Goal: Navigation & Orientation: Find specific page/section

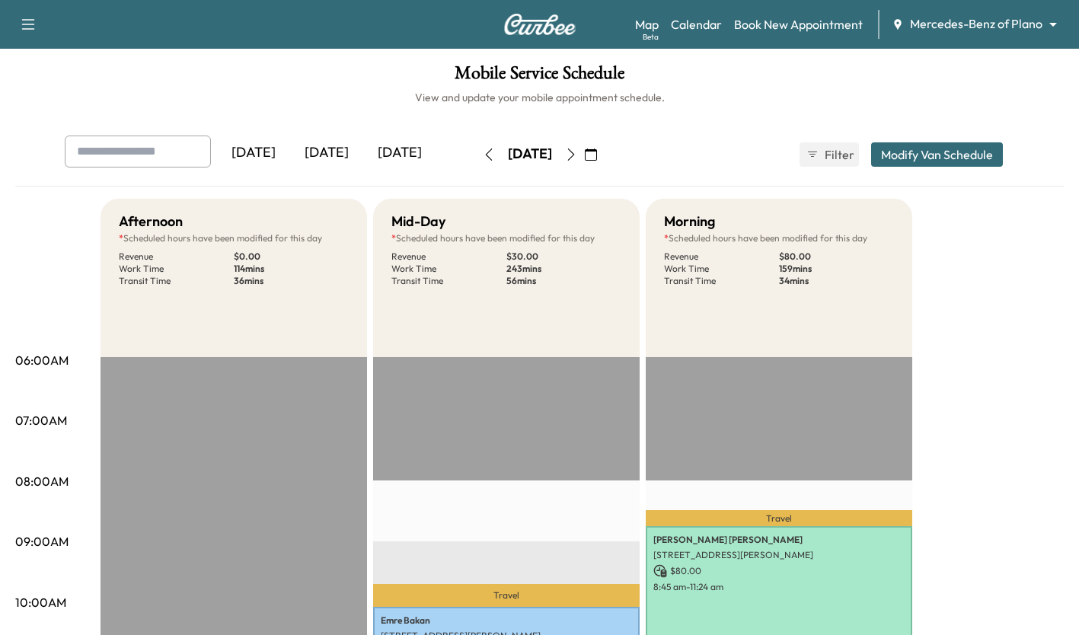
scroll to position [448, 0]
click at [577, 152] on icon "button" at bounding box center [571, 154] width 12 height 12
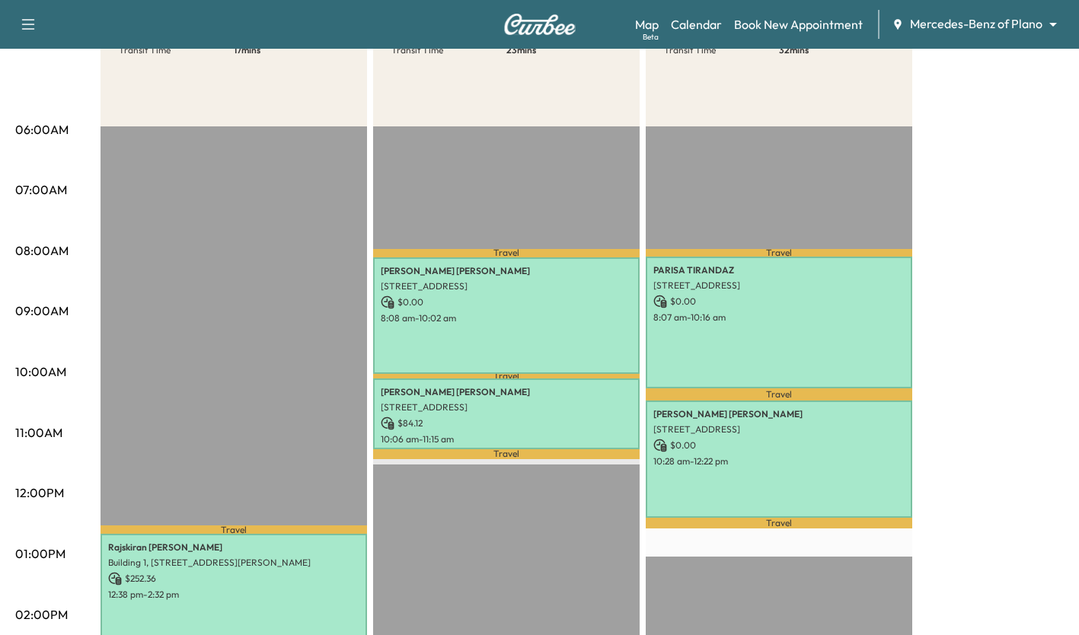
scroll to position [267, 0]
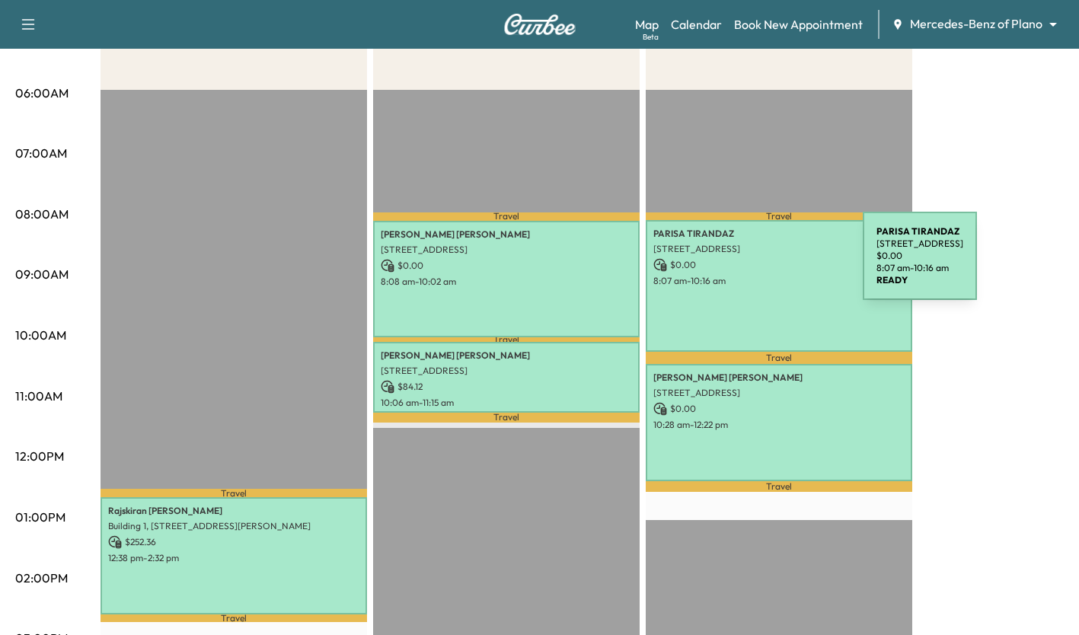
click at [748, 265] on p "$ 0.00" at bounding box center [778, 265] width 251 height 14
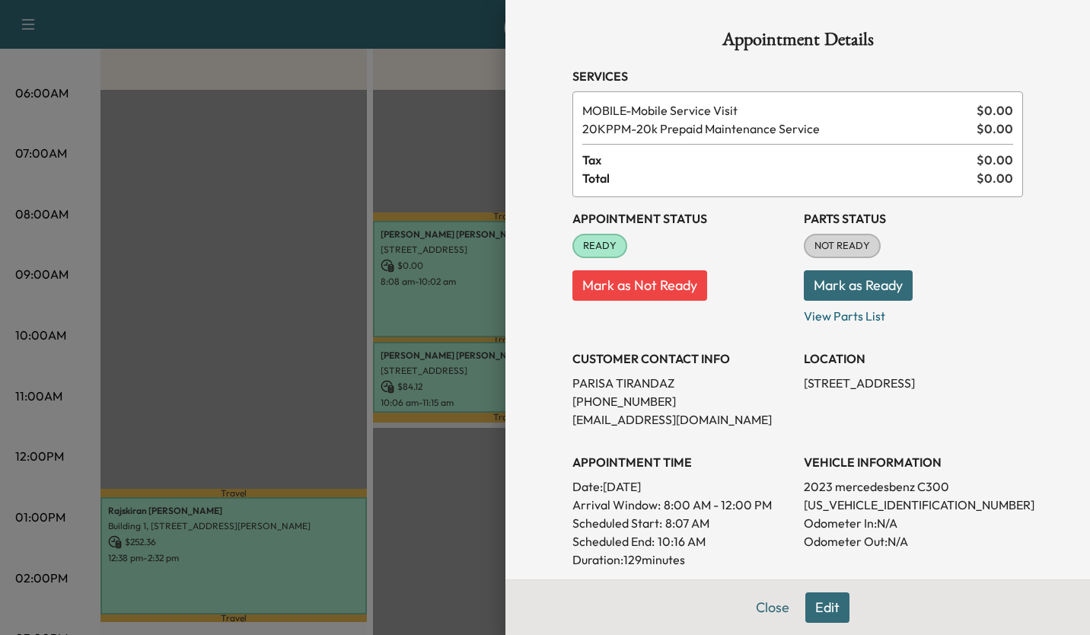
click at [378, 486] on div at bounding box center [545, 317] width 1090 height 635
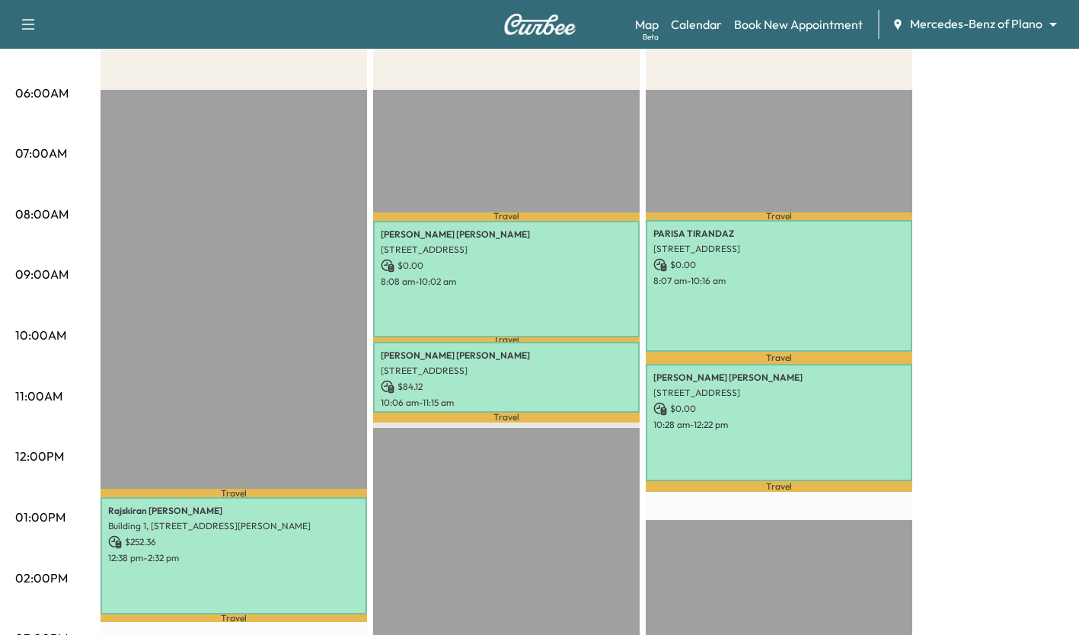
click at [234, 290] on div "Travel [GEOGRAPHIC_DATA][PERSON_NAME][STREET_ADDRESS][PERSON_NAME][GEOGRAPHIC_D…" at bounding box center [233, 582] width 266 height 984
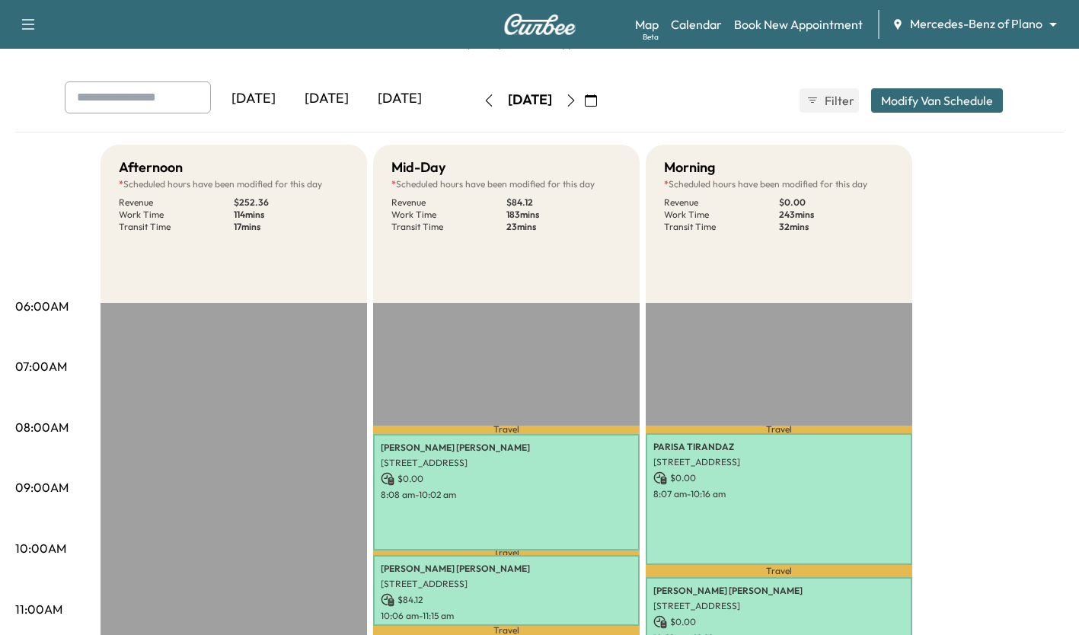
scroll to position [0, 0]
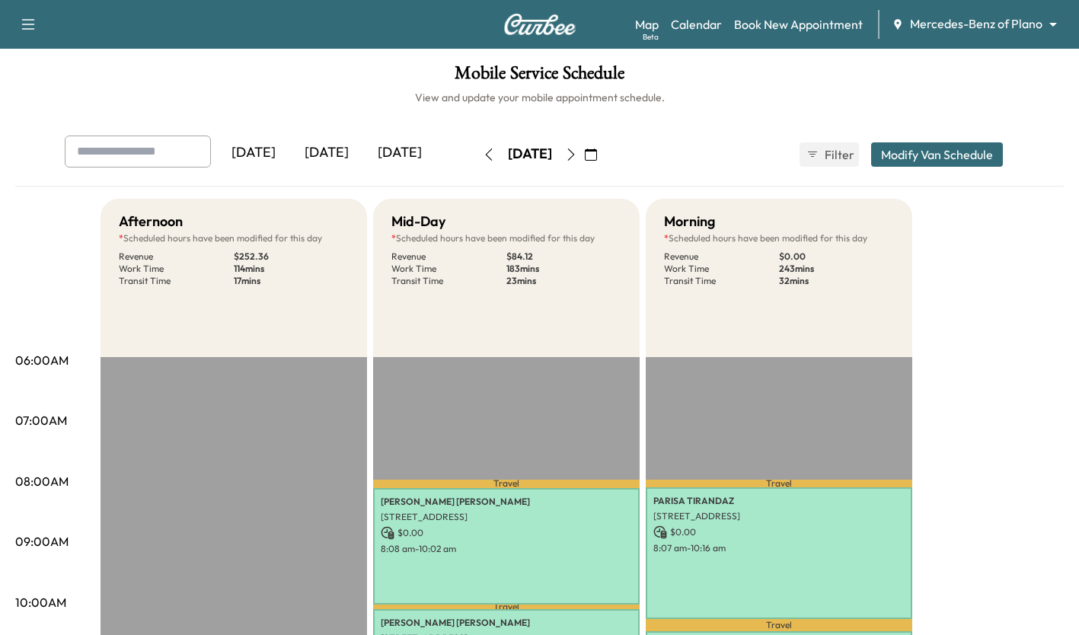
click at [577, 155] on icon "button" at bounding box center [571, 154] width 12 height 12
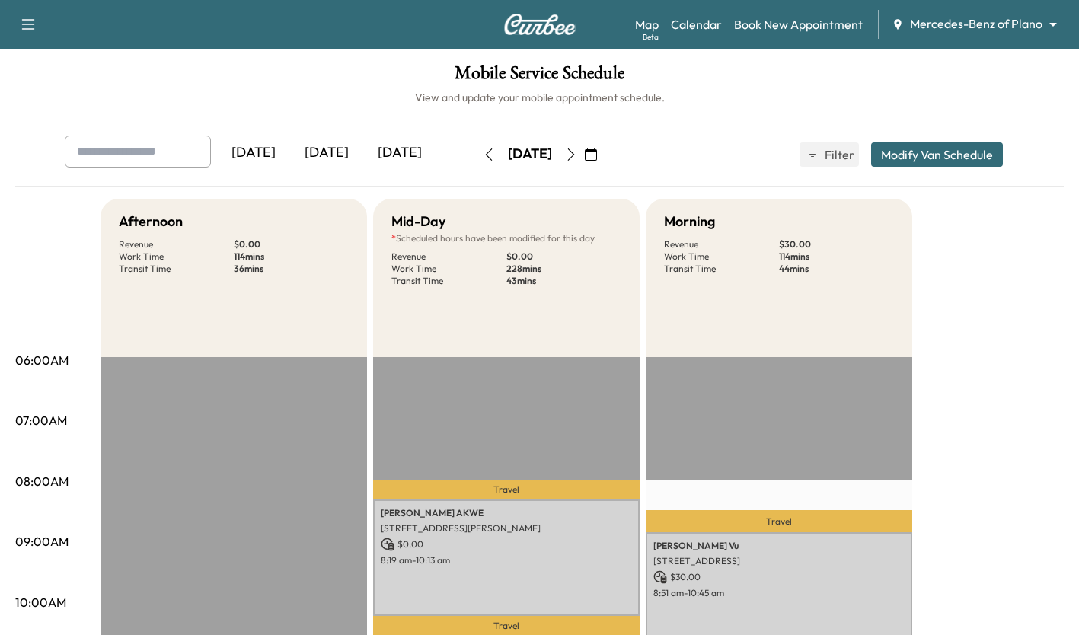
click at [577, 149] on icon "button" at bounding box center [571, 154] width 12 height 12
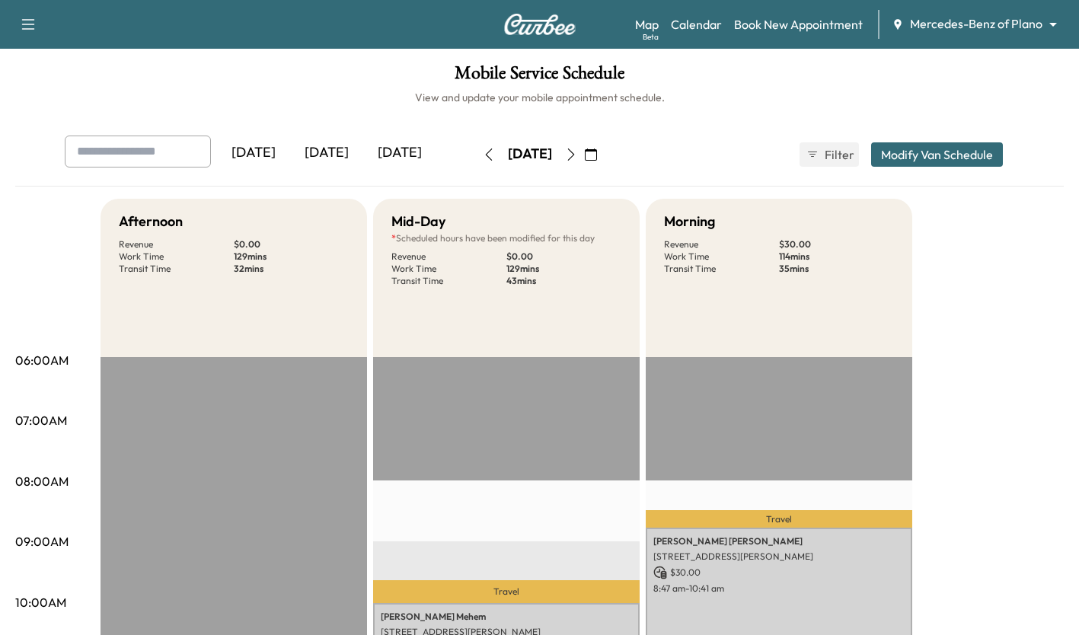
click at [584, 161] on button "button" at bounding box center [571, 154] width 26 height 24
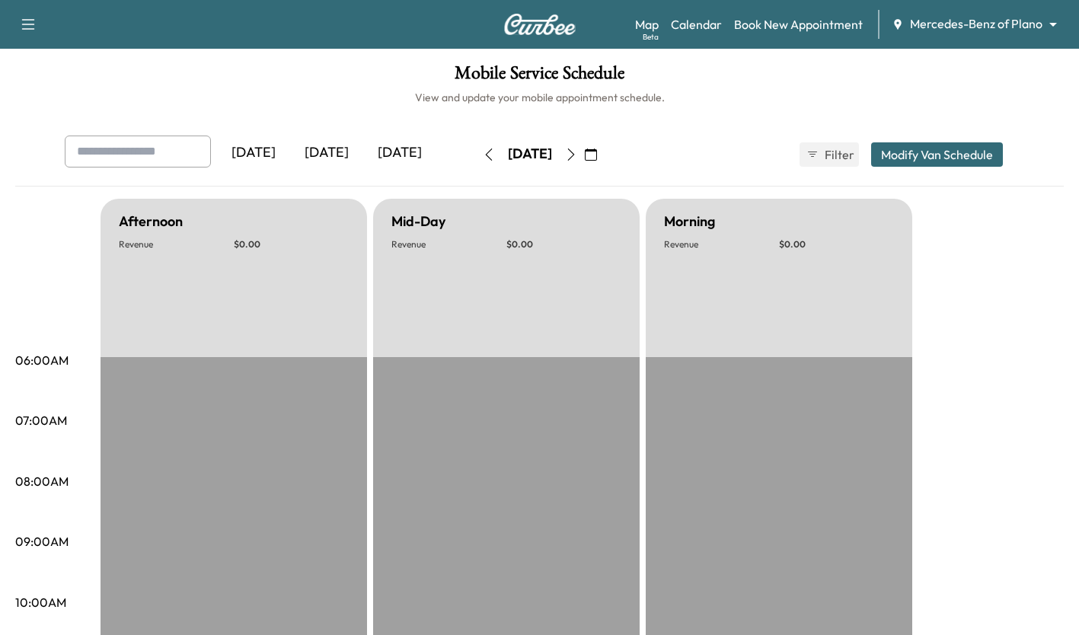
click at [577, 156] on icon "button" at bounding box center [571, 154] width 12 height 12
click at [577, 155] on icon "button" at bounding box center [571, 154] width 12 height 12
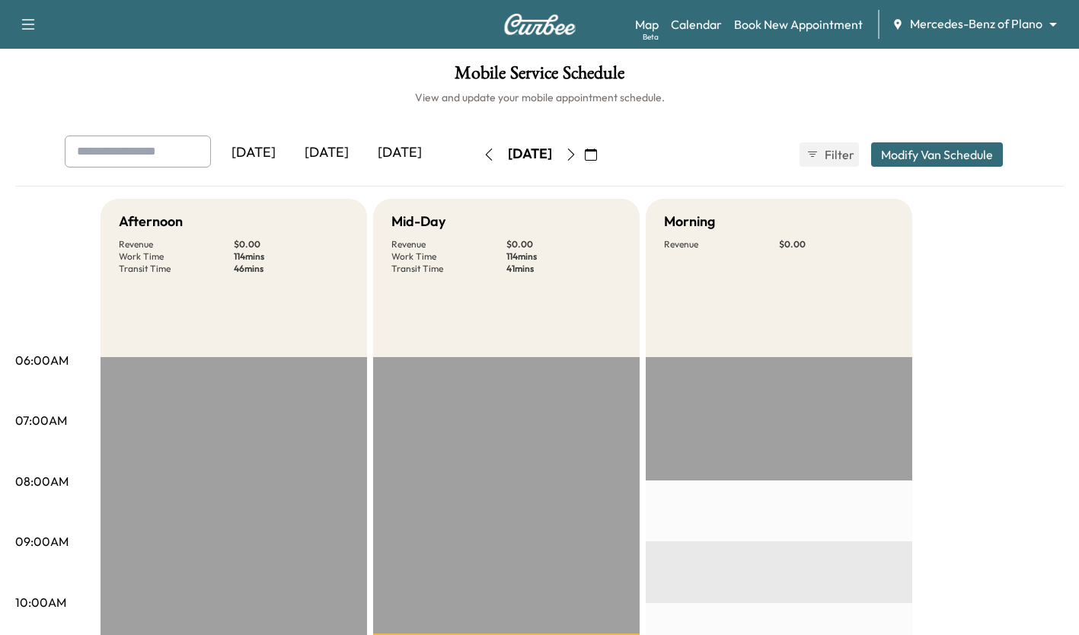
click at [597, 156] on icon "button" at bounding box center [591, 154] width 12 height 12
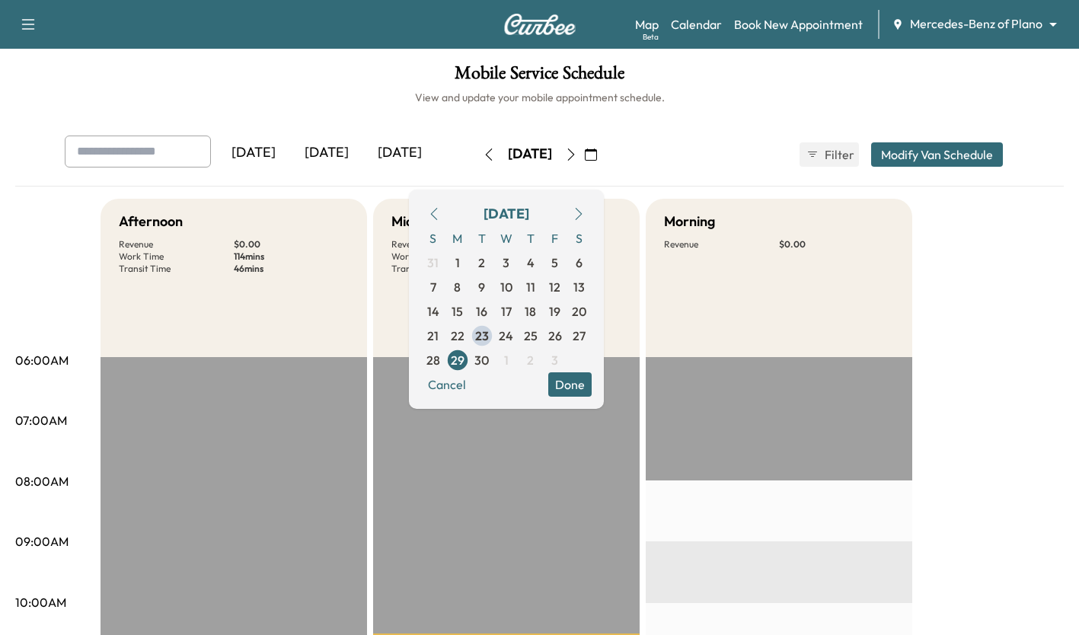
click at [577, 158] on icon "button" at bounding box center [571, 154] width 12 height 12
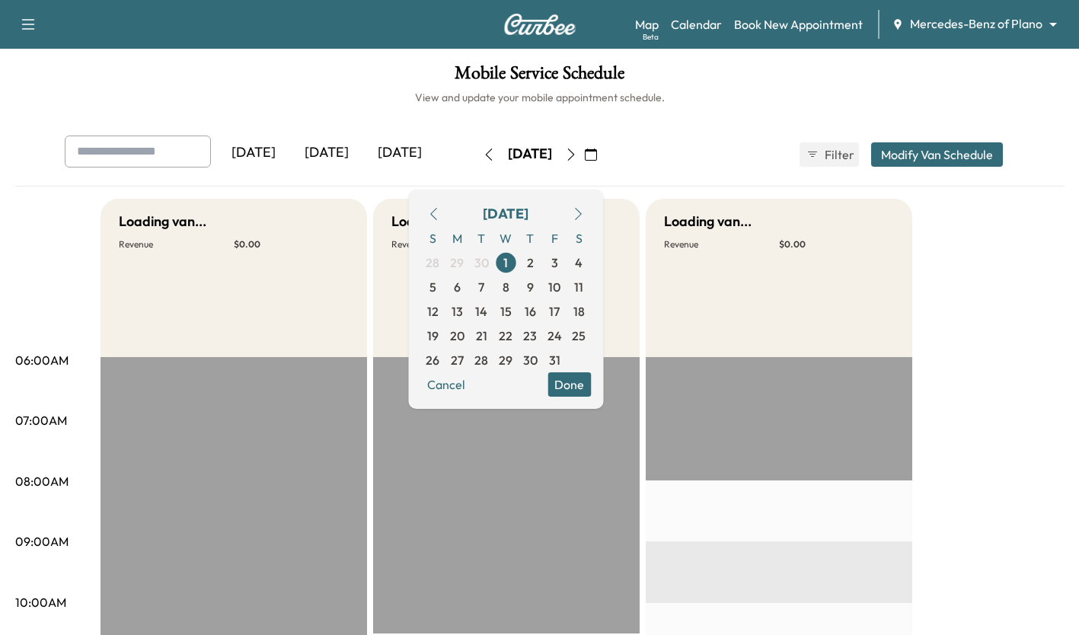
click at [483, 154] on icon "button" at bounding box center [489, 154] width 12 height 12
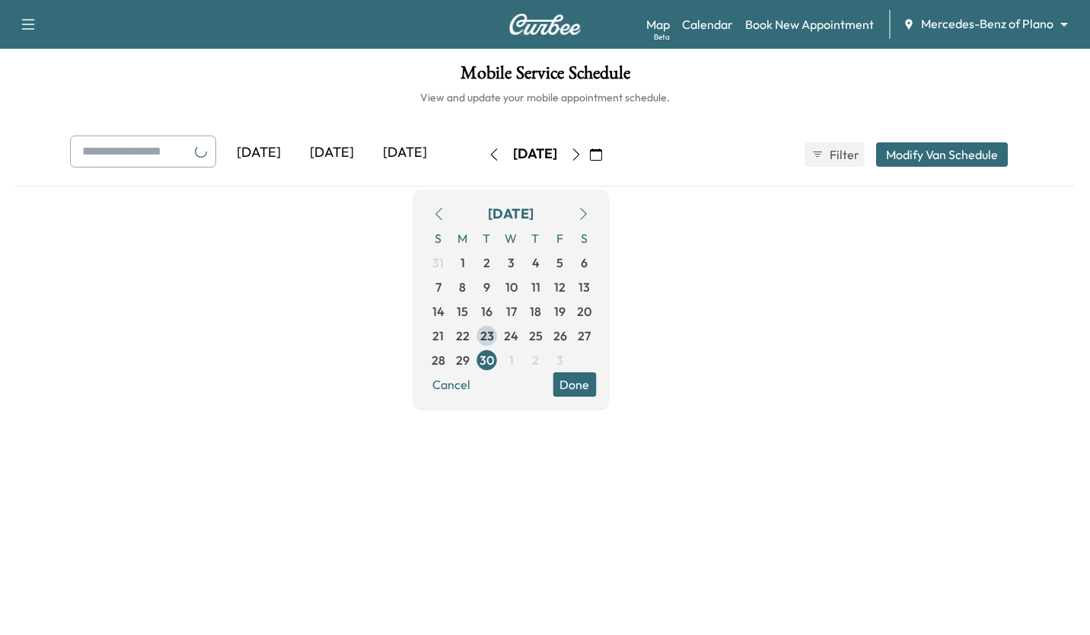
click at [481, 161] on button "button" at bounding box center [494, 154] width 26 height 24
click at [488, 156] on icon "button" at bounding box center [494, 154] width 12 height 12
click at [488, 160] on icon "button" at bounding box center [494, 154] width 12 height 12
click at [488, 155] on icon "button" at bounding box center [494, 154] width 12 height 12
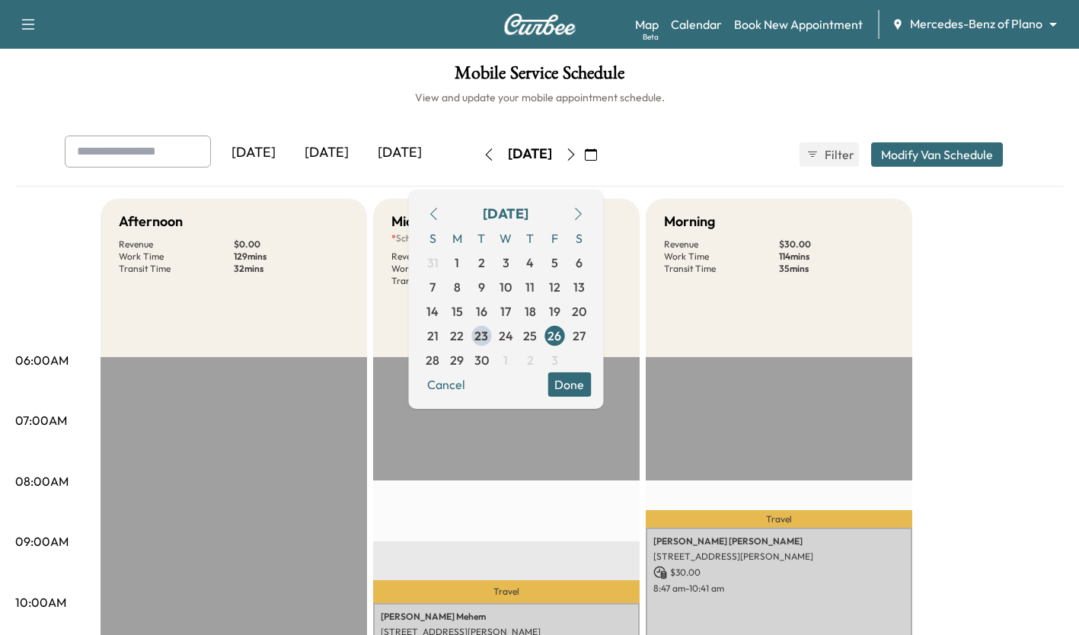
click at [483, 155] on icon "button" at bounding box center [489, 154] width 12 height 12
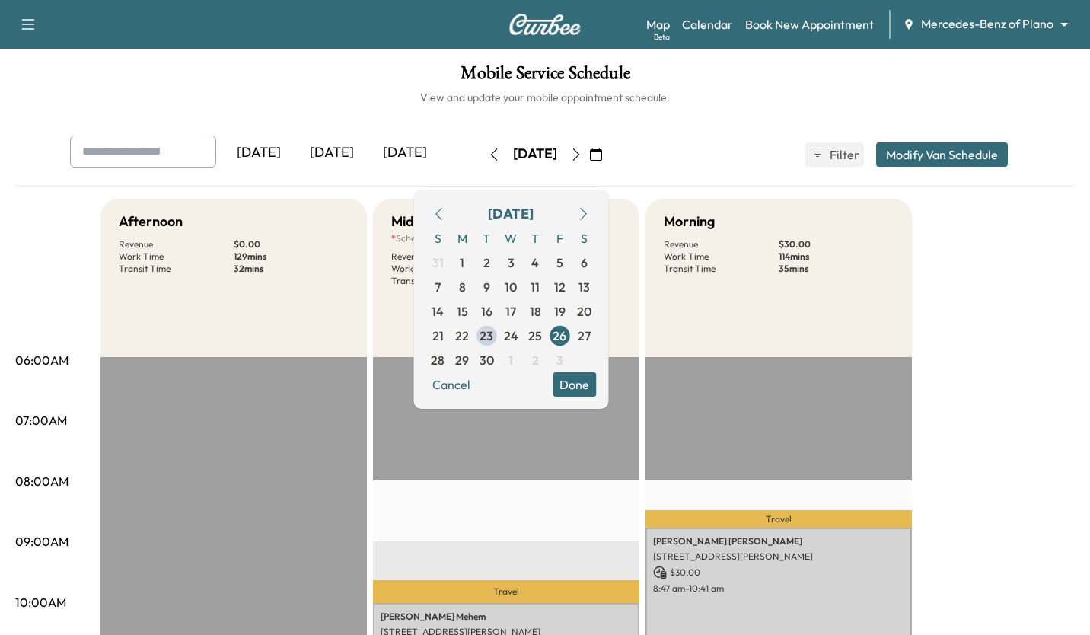
click at [491, 157] on icon "button" at bounding box center [494, 154] width 7 height 12
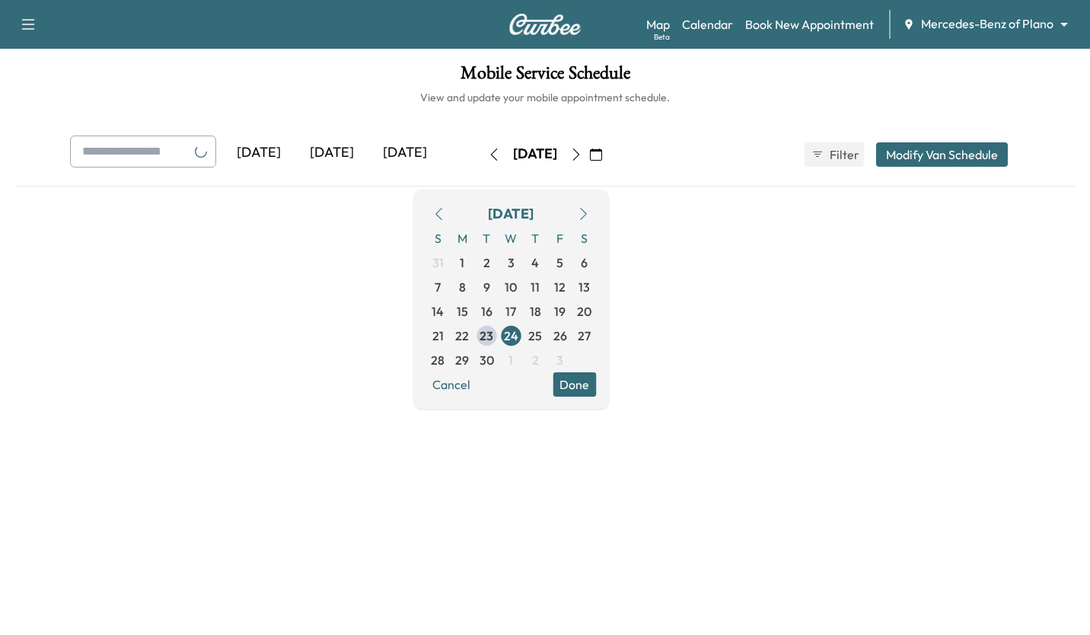
click at [488, 155] on icon "button" at bounding box center [494, 154] width 12 height 12
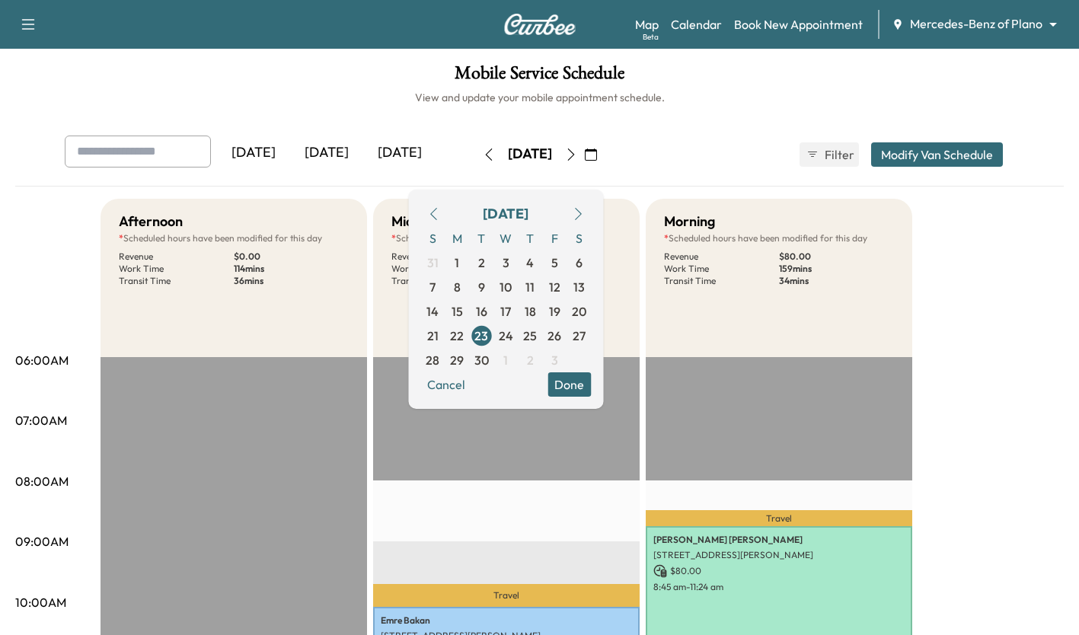
click at [577, 156] on icon "button" at bounding box center [571, 154] width 12 height 12
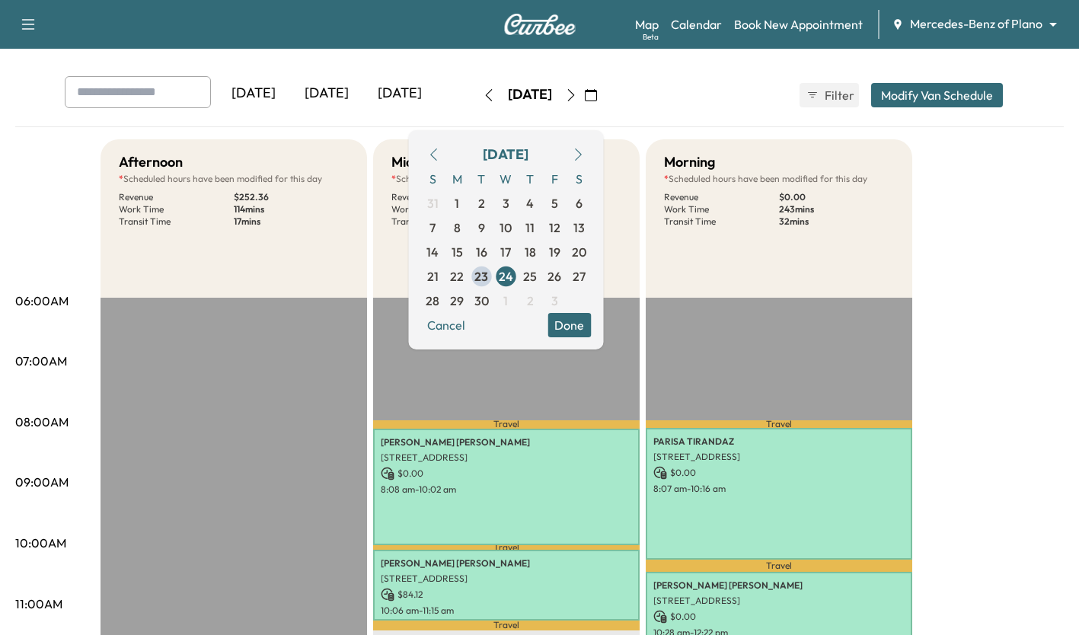
click at [591, 330] on button "Done" at bounding box center [568, 325] width 43 height 24
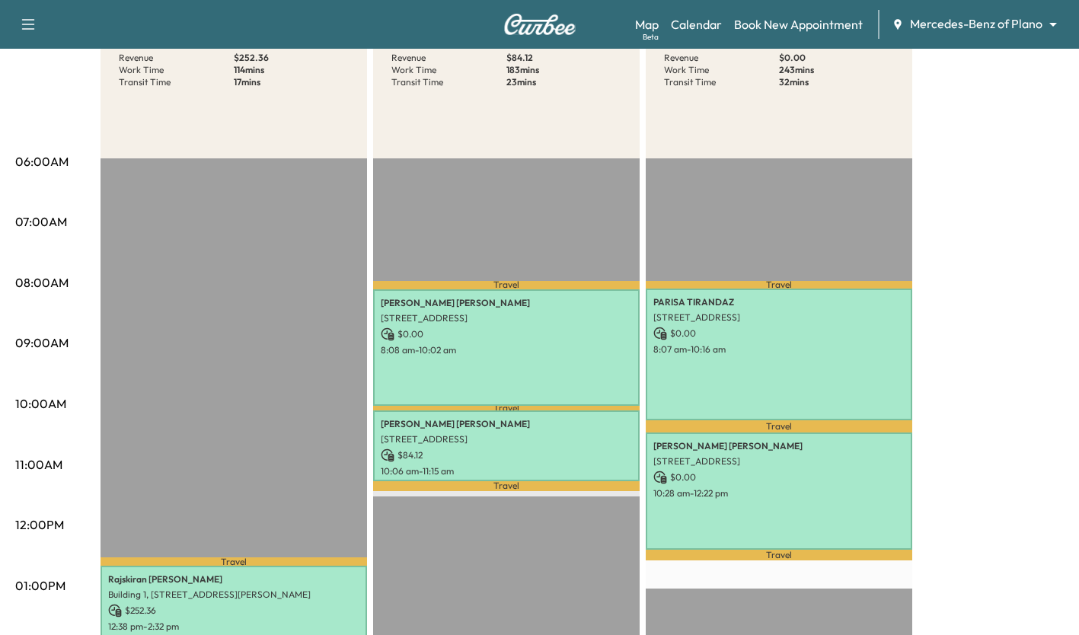
scroll to position [199, 0]
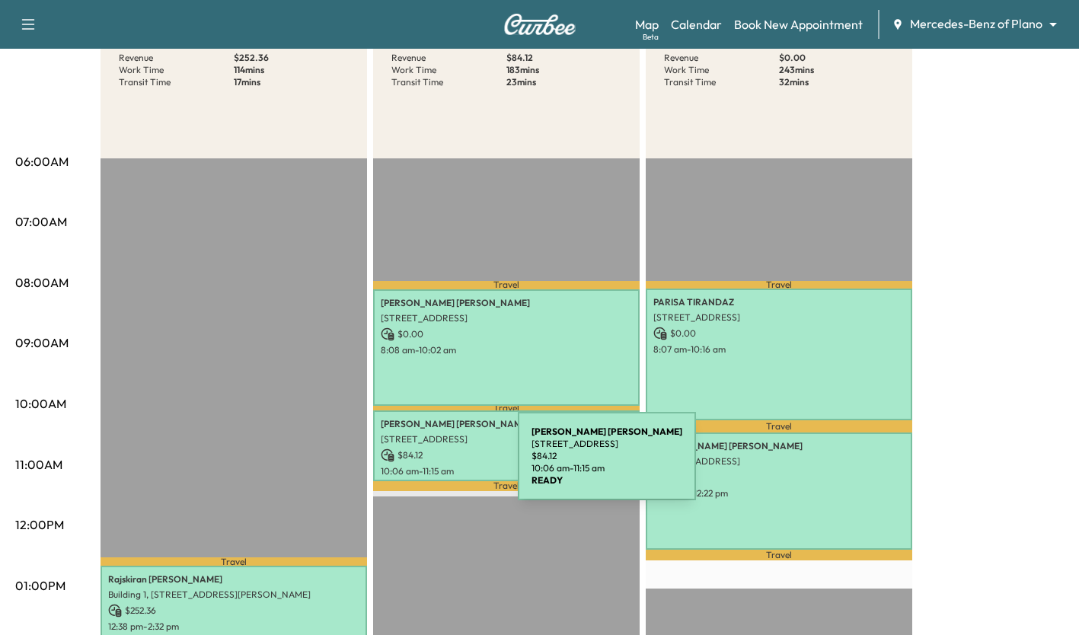
click at [403, 465] on p "10:06 am - 11:15 am" at bounding box center [506, 471] width 251 height 12
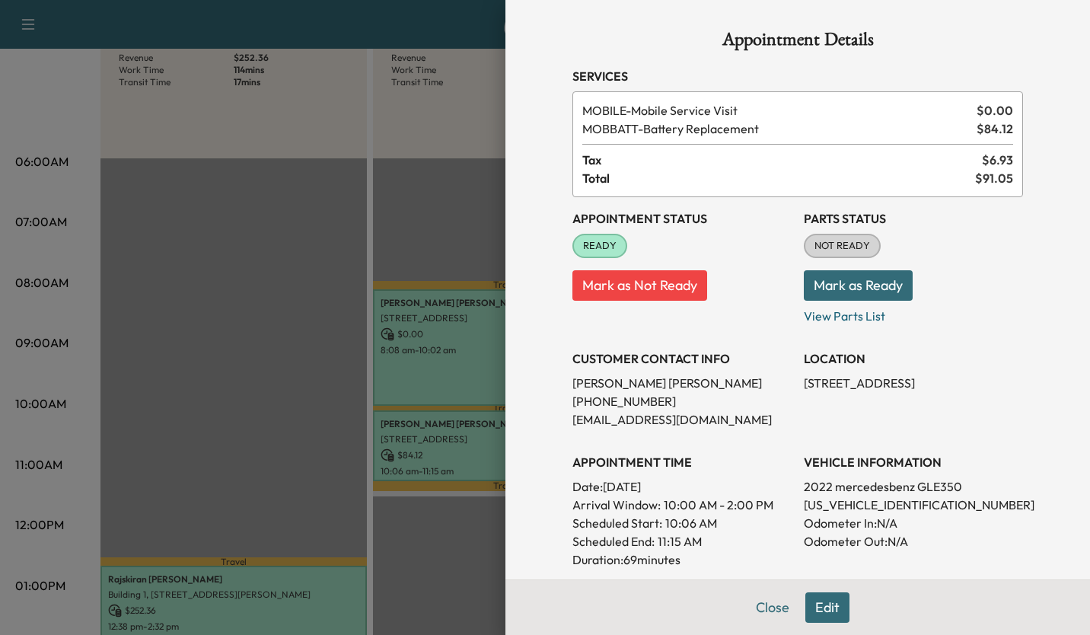
click at [228, 282] on div at bounding box center [545, 317] width 1090 height 635
